Goal: Communication & Community: Connect with others

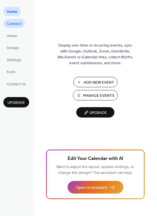
click at [19, 23] on span "Connect" at bounding box center [14, 24] width 15 height 6
